Goal: Information Seeking & Learning: Stay updated

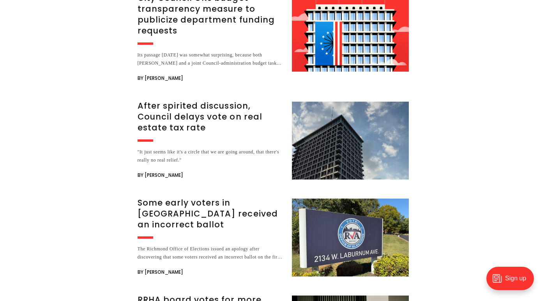
scroll to position [1181, 0]
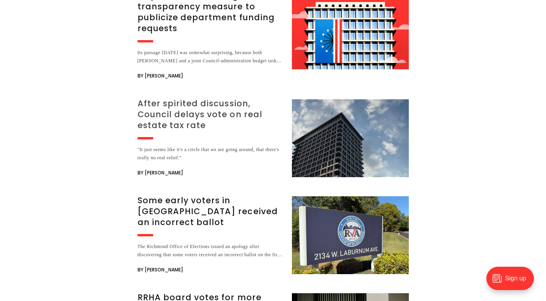
click at [227, 126] on h3 "After spirited discussion, Council delays vote on real estate tax rate" at bounding box center [209, 114] width 145 height 33
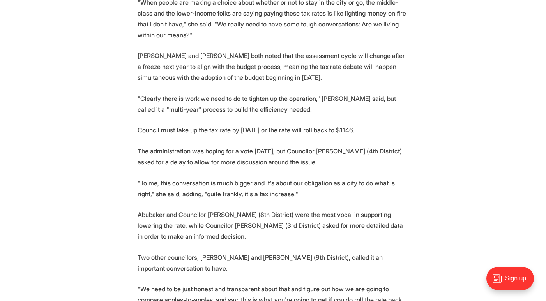
scroll to position [729, 0]
click at [119, 199] on section "Richmond's City Council heard a presentation from the city's top executives war…" at bounding box center [273, 56] width 546 height 950
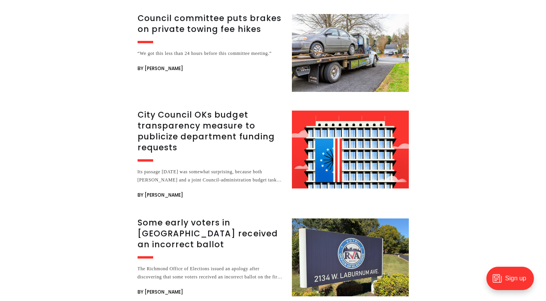
scroll to position [1323, 0]
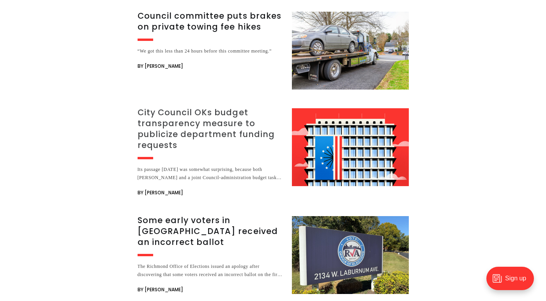
click at [144, 151] on h3 "City Council OKs budget transparency measure to publicize department funding re…" at bounding box center [209, 129] width 145 height 44
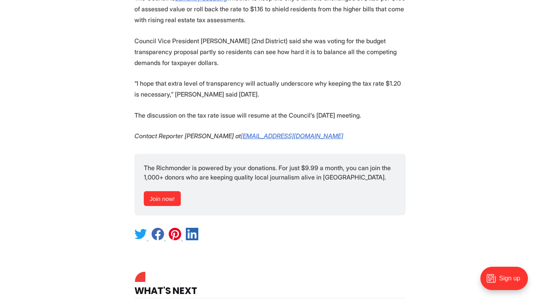
scroll to position [1092, 0]
